Goal: Task Accomplishment & Management: Manage account settings

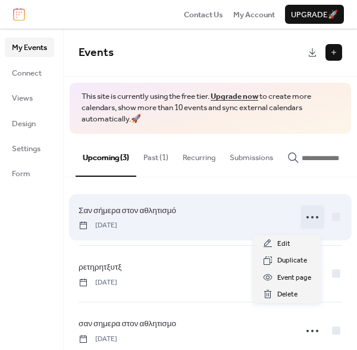
click at [309, 218] on icon at bounding box center [312, 217] width 19 height 19
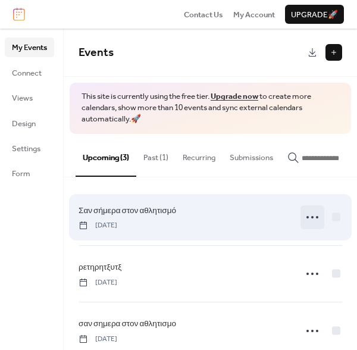
click at [307, 218] on icon at bounding box center [312, 217] width 19 height 19
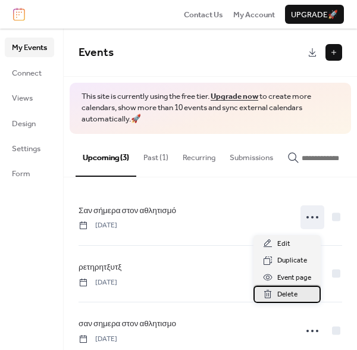
click at [289, 294] on span "Delete" at bounding box center [287, 295] width 20 height 12
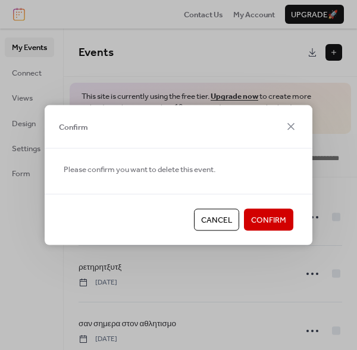
click at [280, 217] on span "Confirm" at bounding box center [268, 220] width 35 height 12
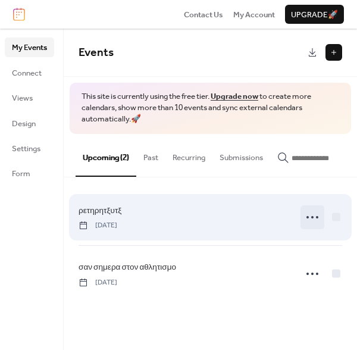
click at [313, 223] on icon at bounding box center [312, 217] width 19 height 19
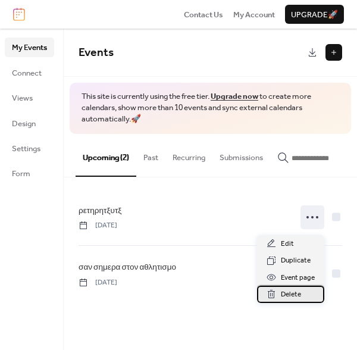
click at [299, 295] on span "Delete" at bounding box center [291, 295] width 20 height 12
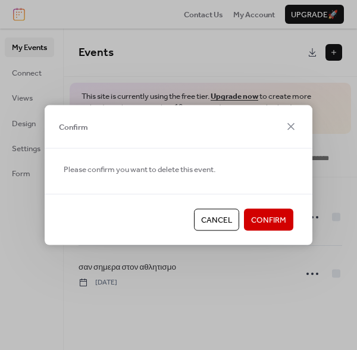
click at [282, 220] on span "Confirm" at bounding box center [268, 220] width 35 height 12
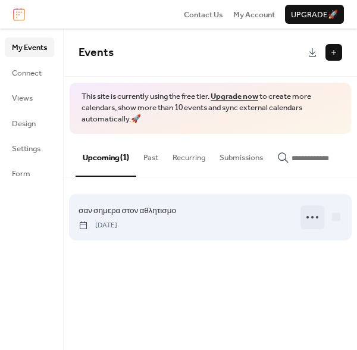
click at [305, 219] on icon at bounding box center [312, 217] width 19 height 19
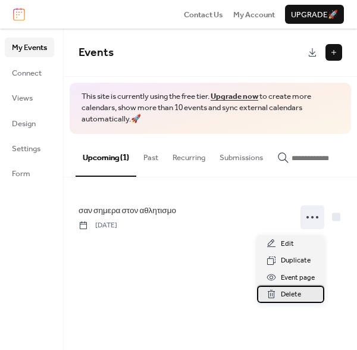
click at [283, 298] on span "Delete" at bounding box center [291, 295] width 20 height 12
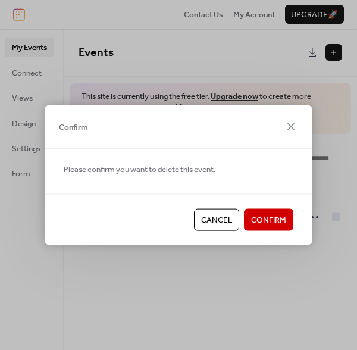
click at [286, 211] on button "Confirm" at bounding box center [268, 219] width 49 height 21
